Goal: Task Accomplishment & Management: Use online tool/utility

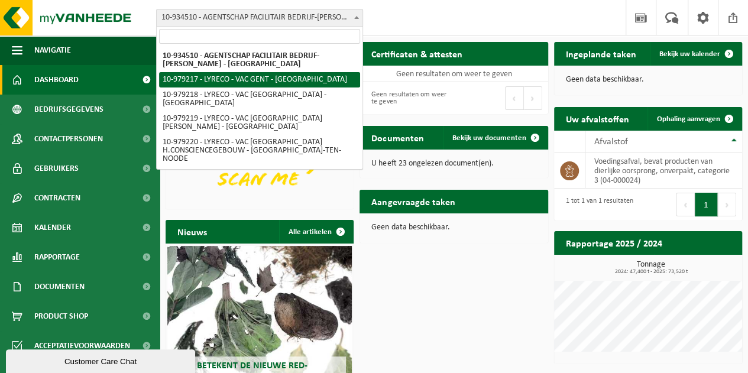
select select "160574"
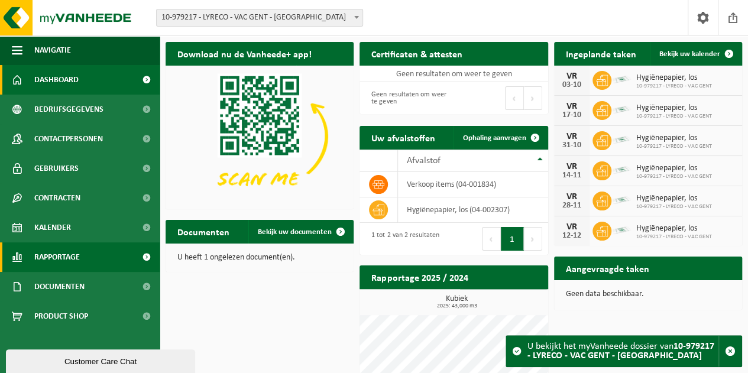
click at [78, 250] on span "Rapportage" at bounding box center [57, 258] width 46 height 30
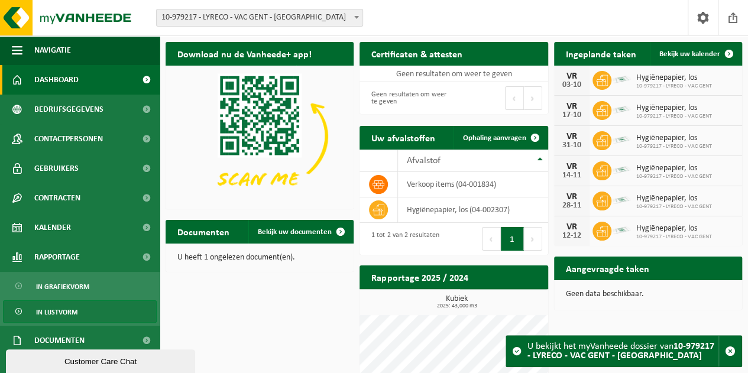
click at [82, 314] on link "In lijstvorm" at bounding box center [80, 312] width 154 height 22
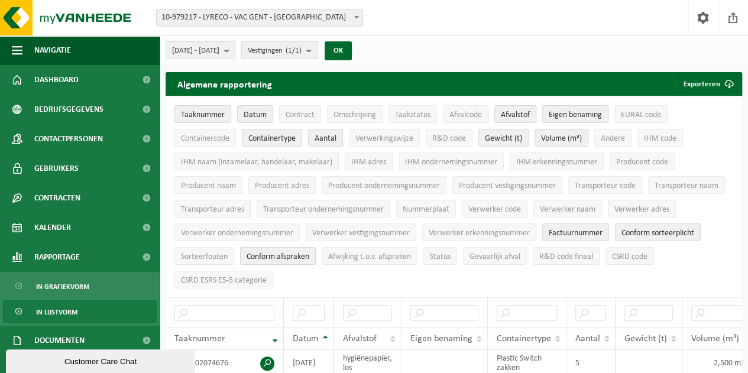
click at [272, 24] on span "10-979217 - LYRECO - VAC GENT - [GEOGRAPHIC_DATA]" at bounding box center [260, 17] width 206 height 17
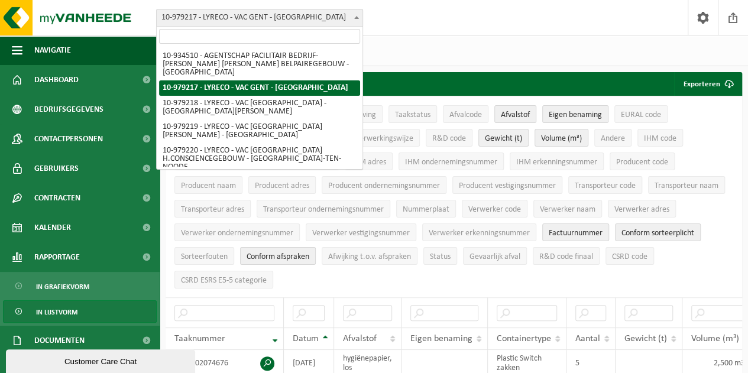
click at [272, 24] on span "10-979217 - LYRECO - VAC GENT - [GEOGRAPHIC_DATA]" at bounding box center [260, 17] width 206 height 17
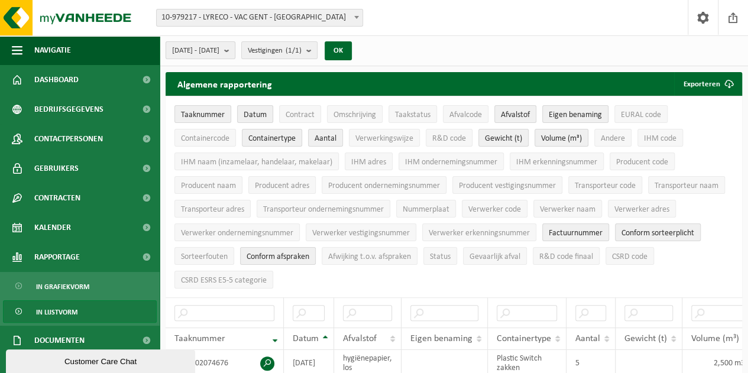
click at [235, 50] on b "submit" at bounding box center [229, 50] width 11 height 17
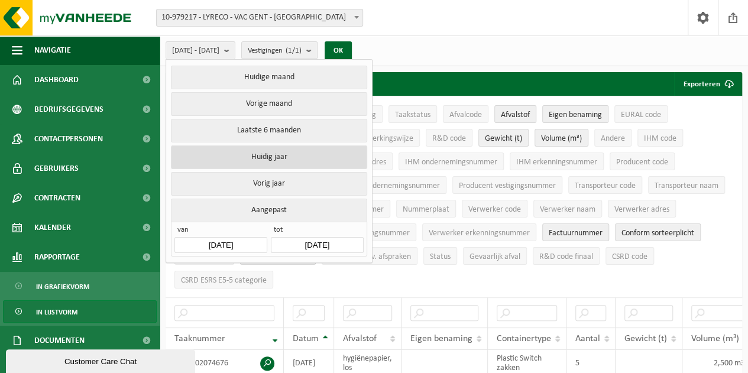
click at [276, 156] on button "Huidig jaar" at bounding box center [269, 158] width 196 height 24
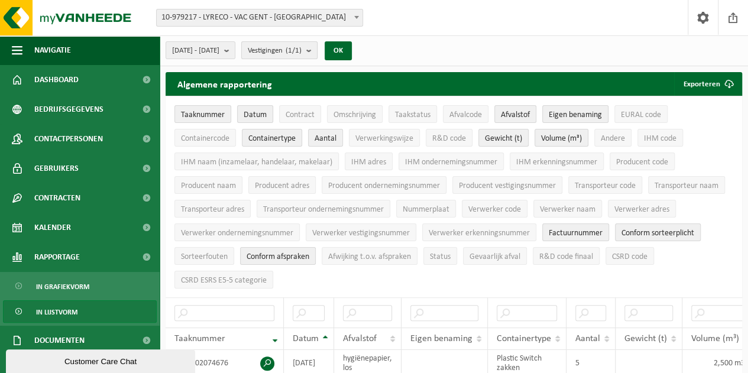
click at [302, 53] on count "(1/1)" at bounding box center [294, 51] width 16 height 8
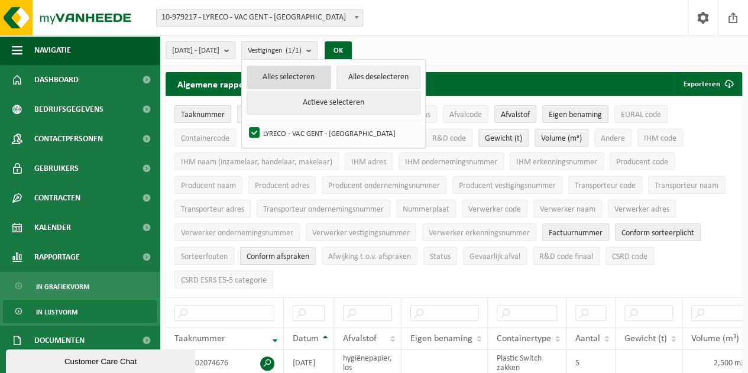
click at [331, 76] on button "Alles selecteren" at bounding box center [289, 78] width 85 height 24
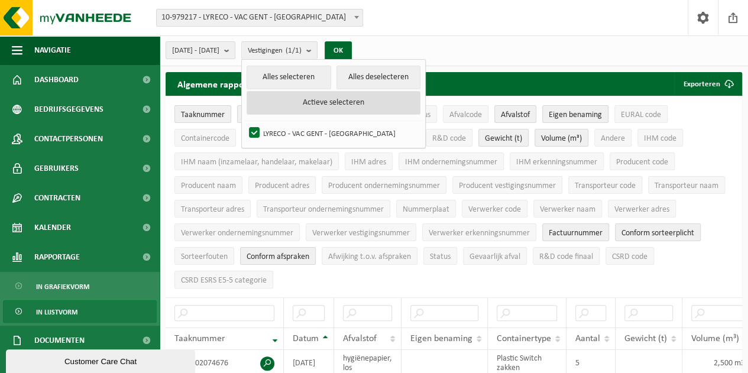
click at [354, 105] on button "Actieve selecteren" at bounding box center [334, 103] width 174 height 24
click at [317, 50] on b "submit" at bounding box center [311, 50] width 11 height 17
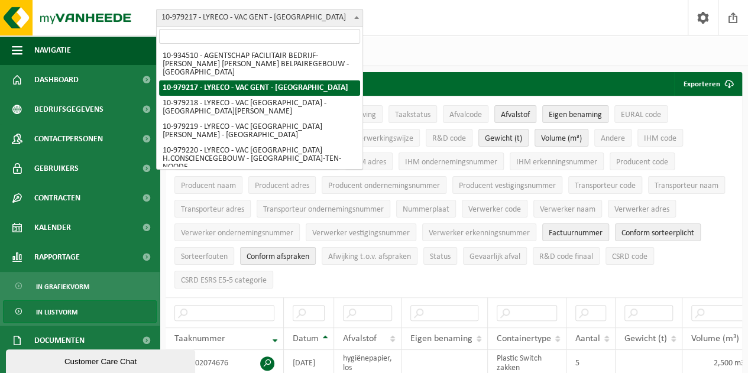
click at [317, 19] on span "10-979217 - LYRECO - VAC GENT - [GEOGRAPHIC_DATA]" at bounding box center [260, 17] width 206 height 17
click at [463, 46] on div "2025-01-01 - 2025-10-03 Huidige maand Vorige maand Laatste 6 maanden Huidig jaa…" at bounding box center [454, 50] width 589 height 31
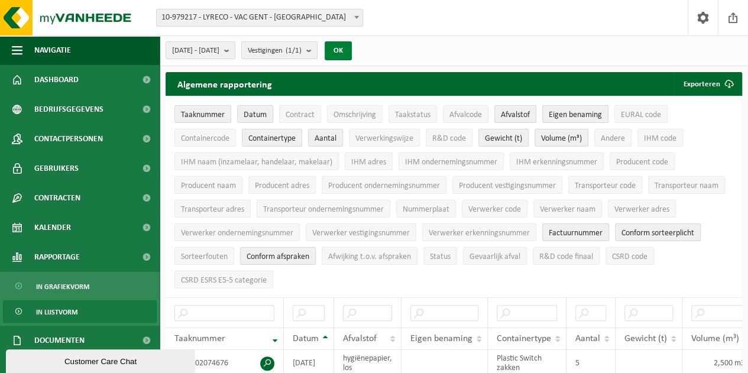
click at [352, 52] on button "OK" at bounding box center [338, 50] width 27 height 19
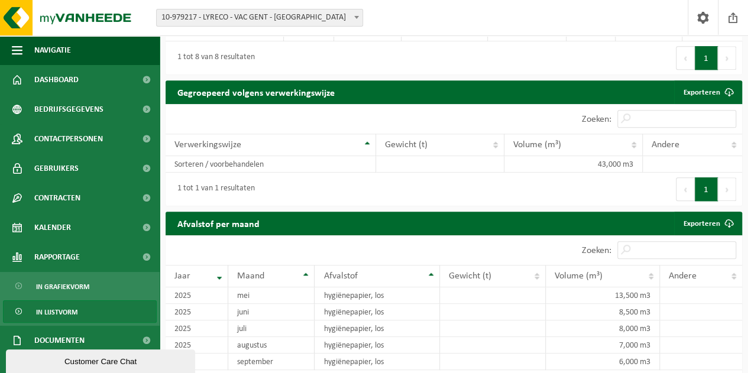
scroll to position [532, 0]
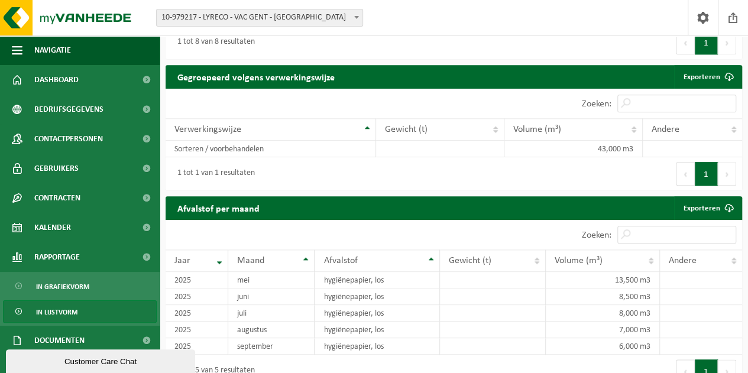
click at [243, 21] on span "10-979217 - LYRECO - VAC GENT - [GEOGRAPHIC_DATA]" at bounding box center [260, 17] width 206 height 17
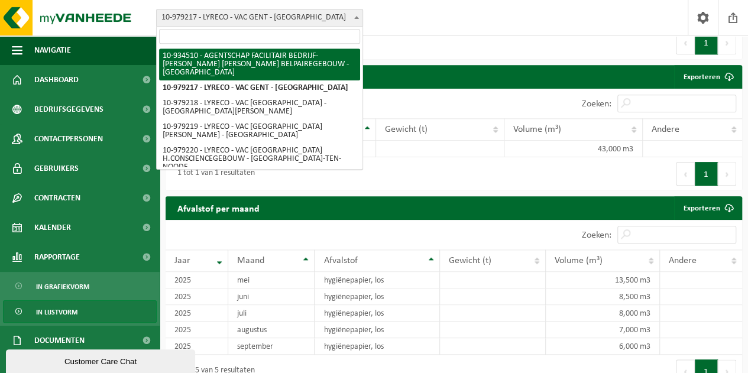
select select "136206"
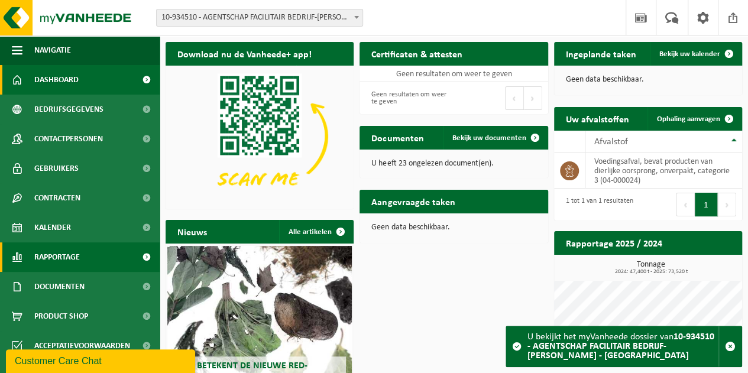
click at [73, 261] on span "Rapportage" at bounding box center [57, 258] width 46 height 30
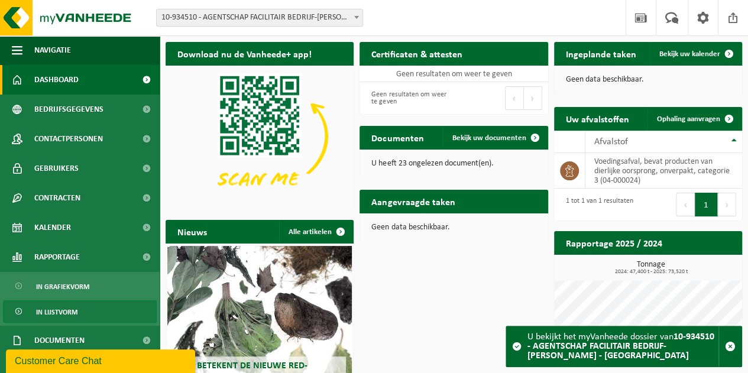
click at [80, 309] on link "In lijstvorm" at bounding box center [80, 312] width 154 height 22
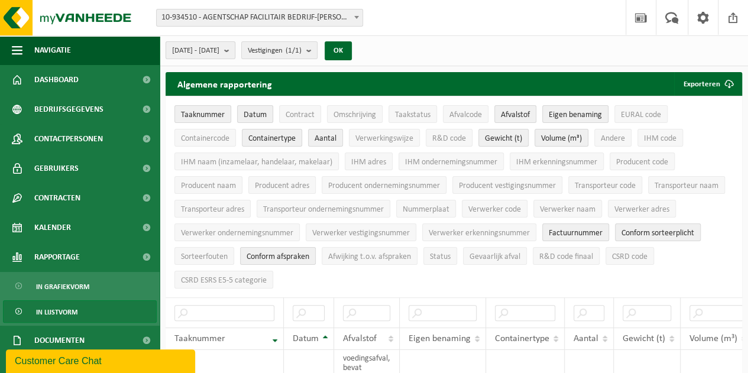
click at [219, 55] on span "[DATE] - [DATE]" at bounding box center [195, 51] width 47 height 18
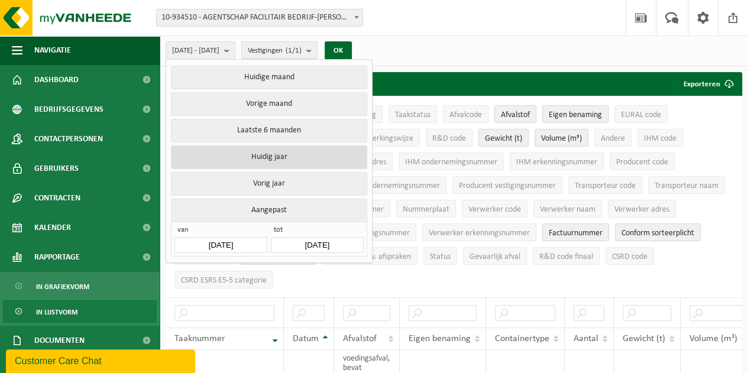
click at [270, 157] on button "Huidig jaar" at bounding box center [269, 158] width 196 height 24
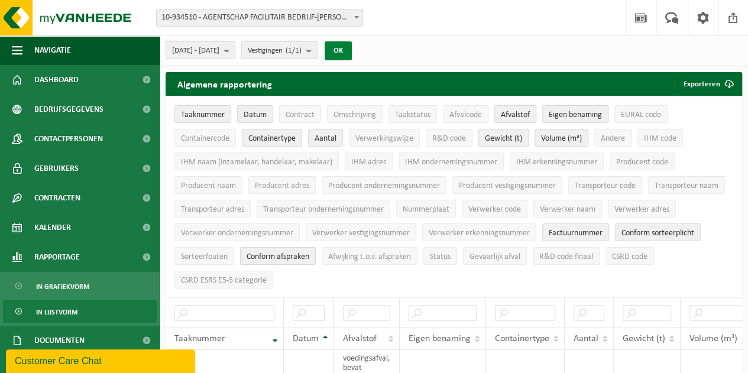
click at [352, 49] on button "OK" at bounding box center [338, 50] width 27 height 19
click at [704, 82] on button "Exporteren" at bounding box center [707, 84] width 67 height 24
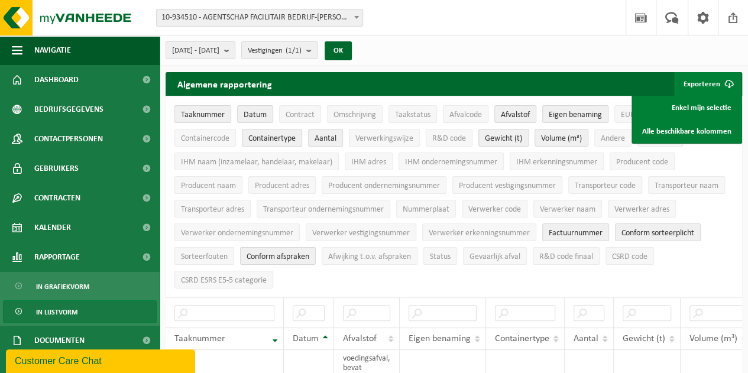
click at [625, 73] on div "Algemene rapportering Exporteren Enkel mijn selectie Alle beschikbare kolommen" at bounding box center [454, 84] width 577 height 24
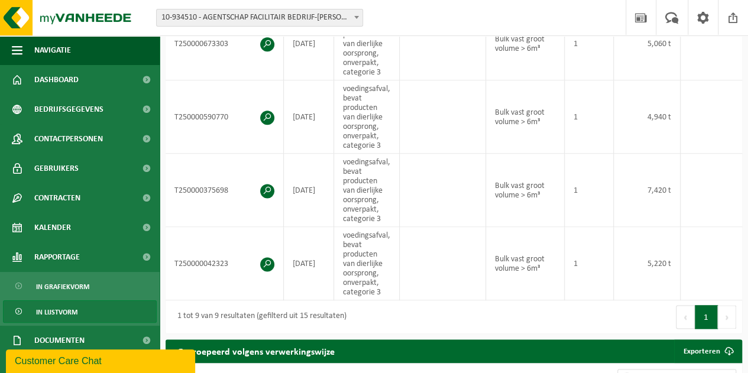
scroll to position [1065, 0]
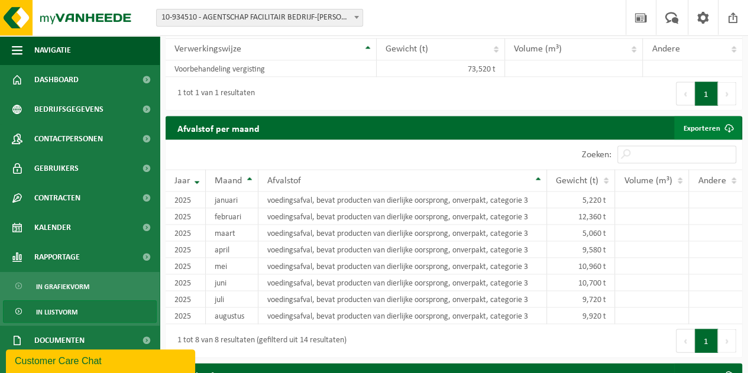
click at [716, 128] on link "Exporteren" at bounding box center [707, 128] width 67 height 24
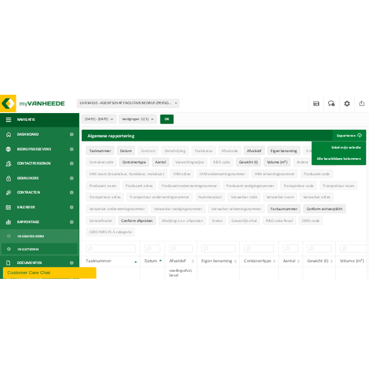
scroll to position [0, 0]
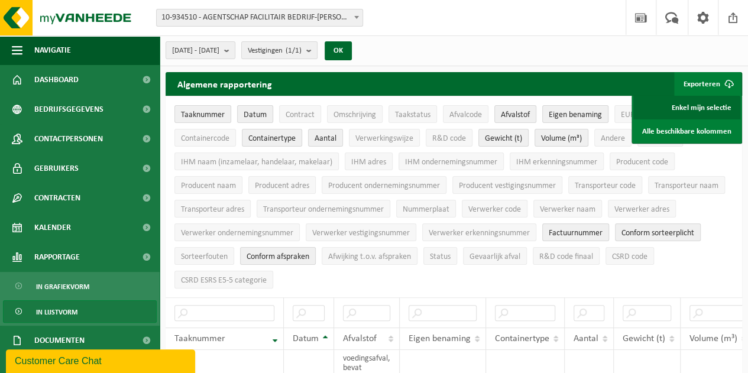
click at [709, 110] on link "Enkel mijn selectie" at bounding box center [687, 108] width 107 height 24
